Goal: Find specific page/section: Find specific page/section

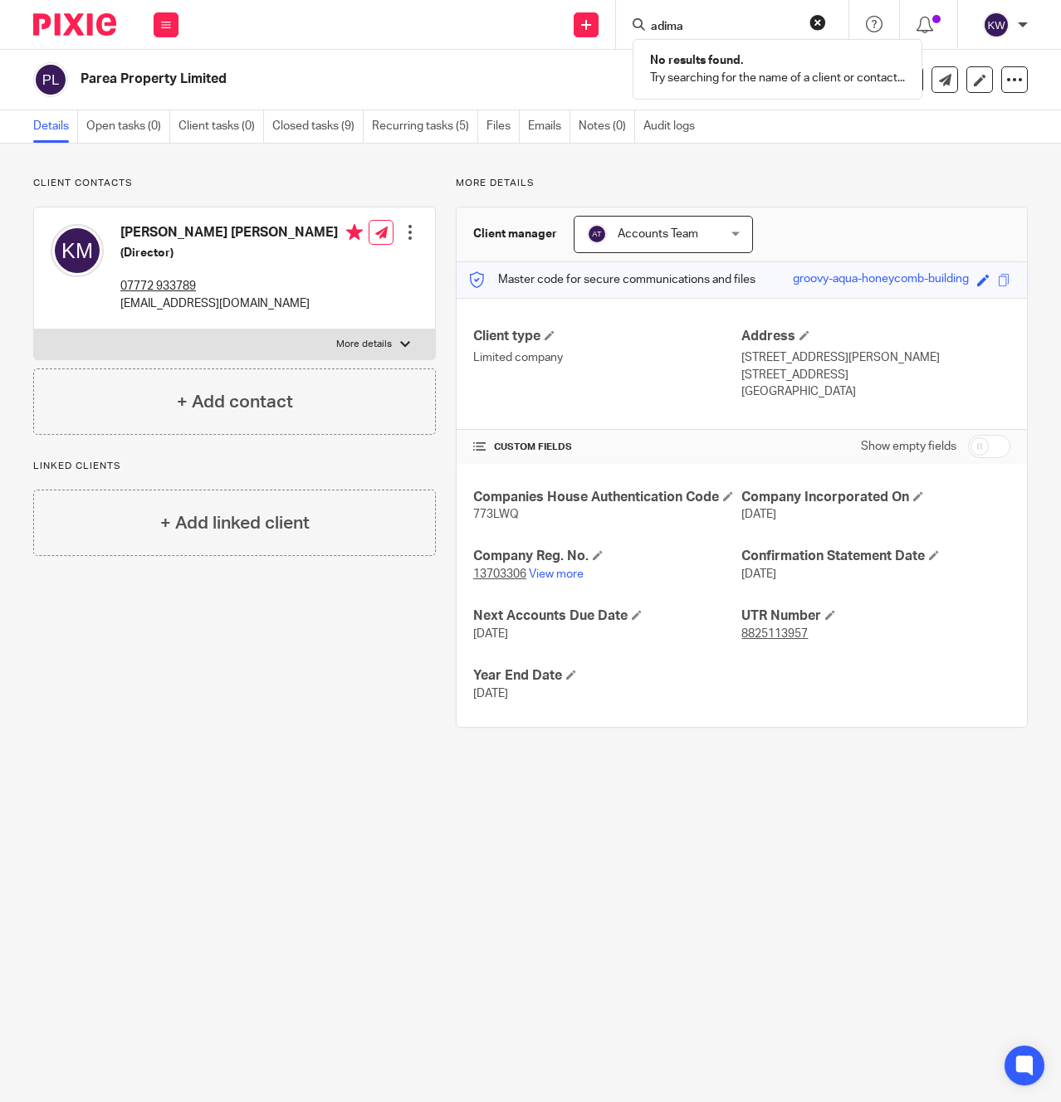
click at [685, 28] on input "adima" at bounding box center [723, 27] width 149 height 15
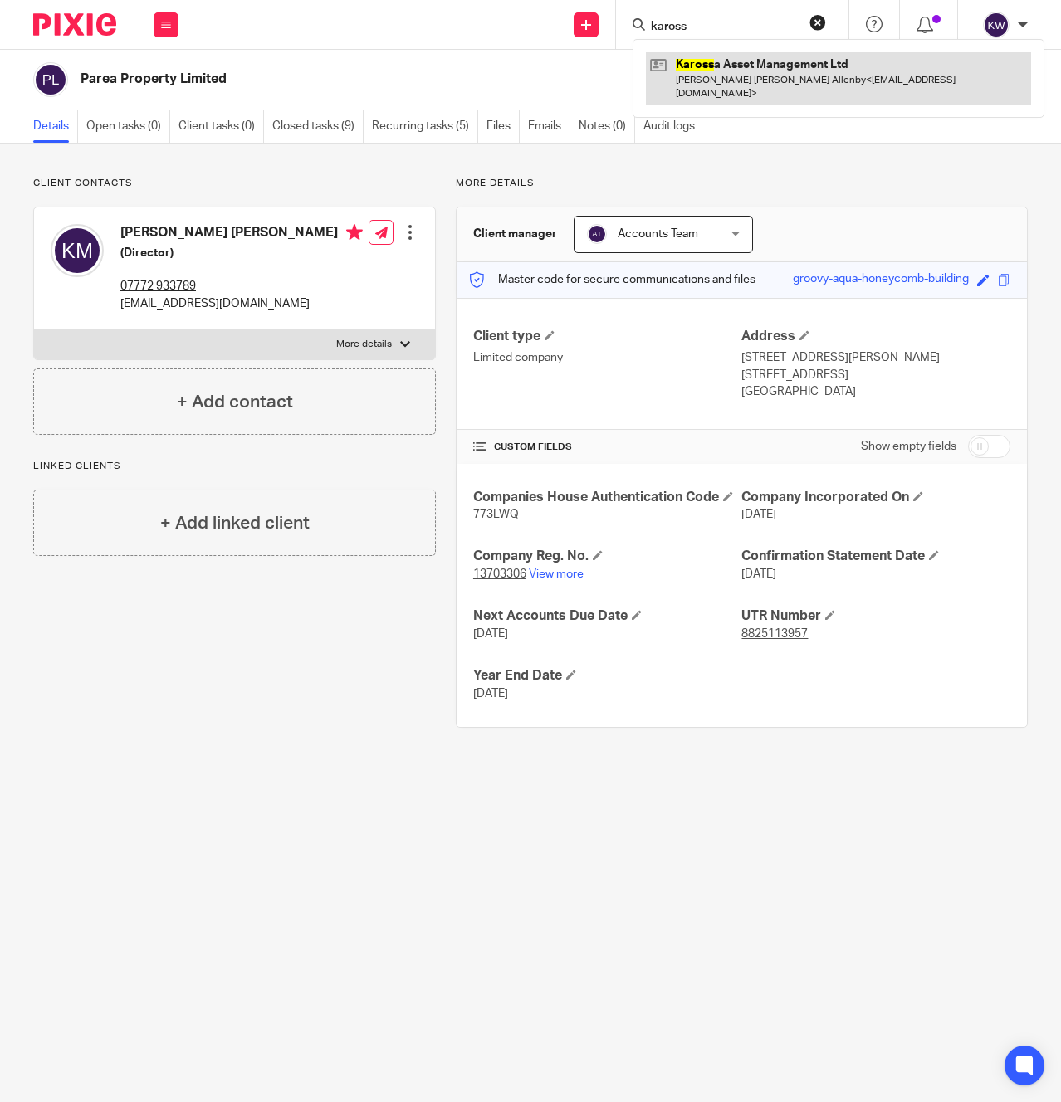
type input "kaross"
click at [706, 61] on link at bounding box center [838, 77] width 385 height 51
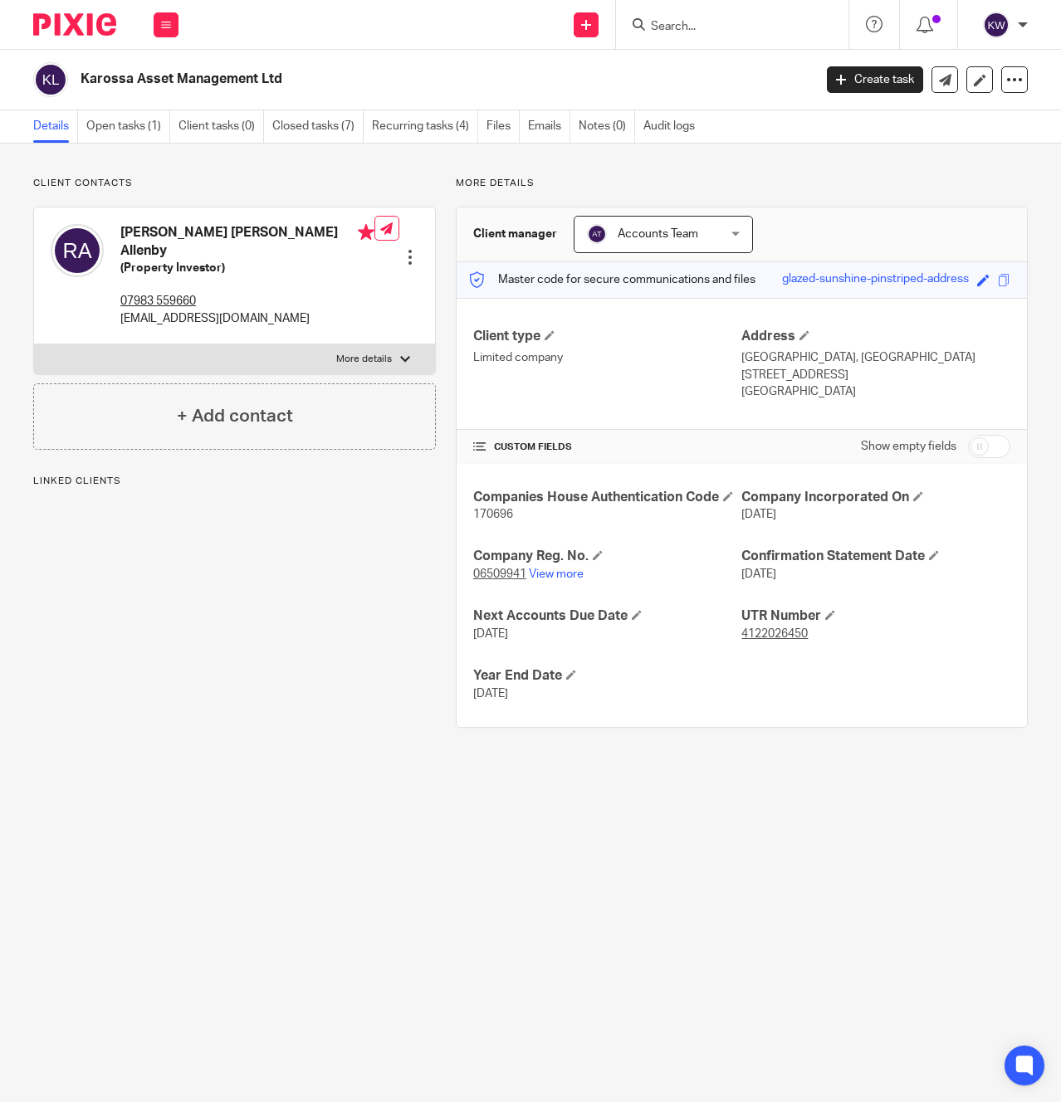
click at [178, 80] on h2 "Karossa Asset Management Ltd" at bounding box center [369, 79] width 577 height 17
copy main "Karossa Asset Management Ltd Create task Update from Companies House Export dat…"
